Goal: Navigation & Orientation: Find specific page/section

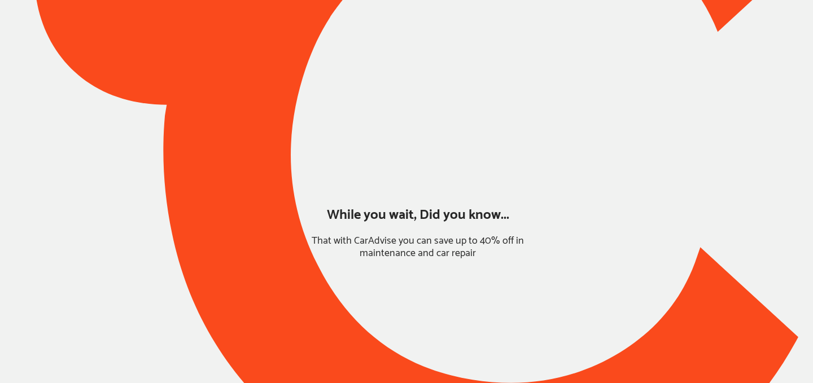
type input "*****"
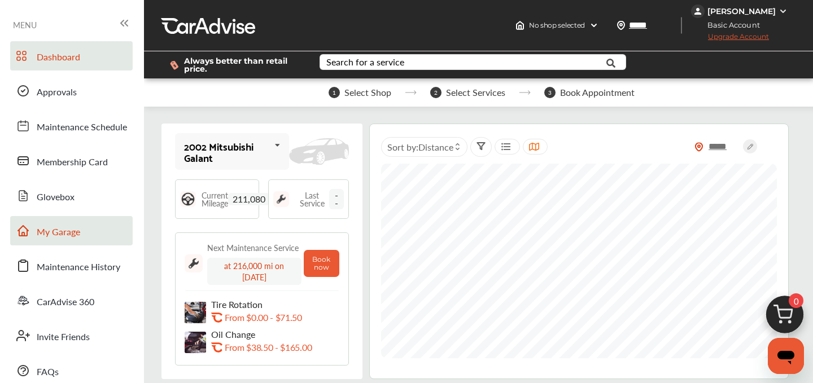
click at [84, 235] on link "My Garage" at bounding box center [71, 230] width 122 height 29
